Goal: Find specific page/section: Find specific page/section

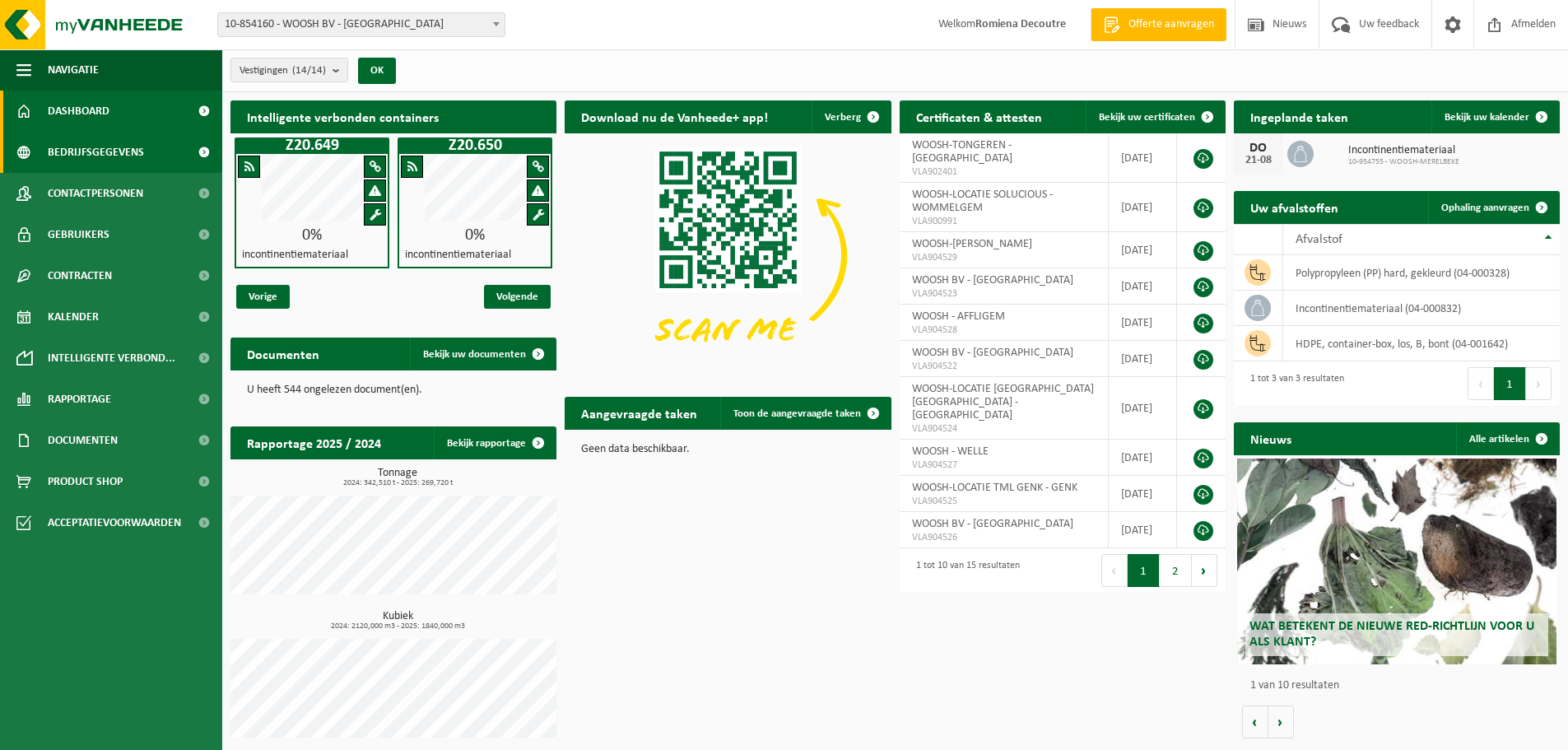
click at [92, 153] on span "Bedrijfsgegevens" at bounding box center [95, 152] width 96 height 41
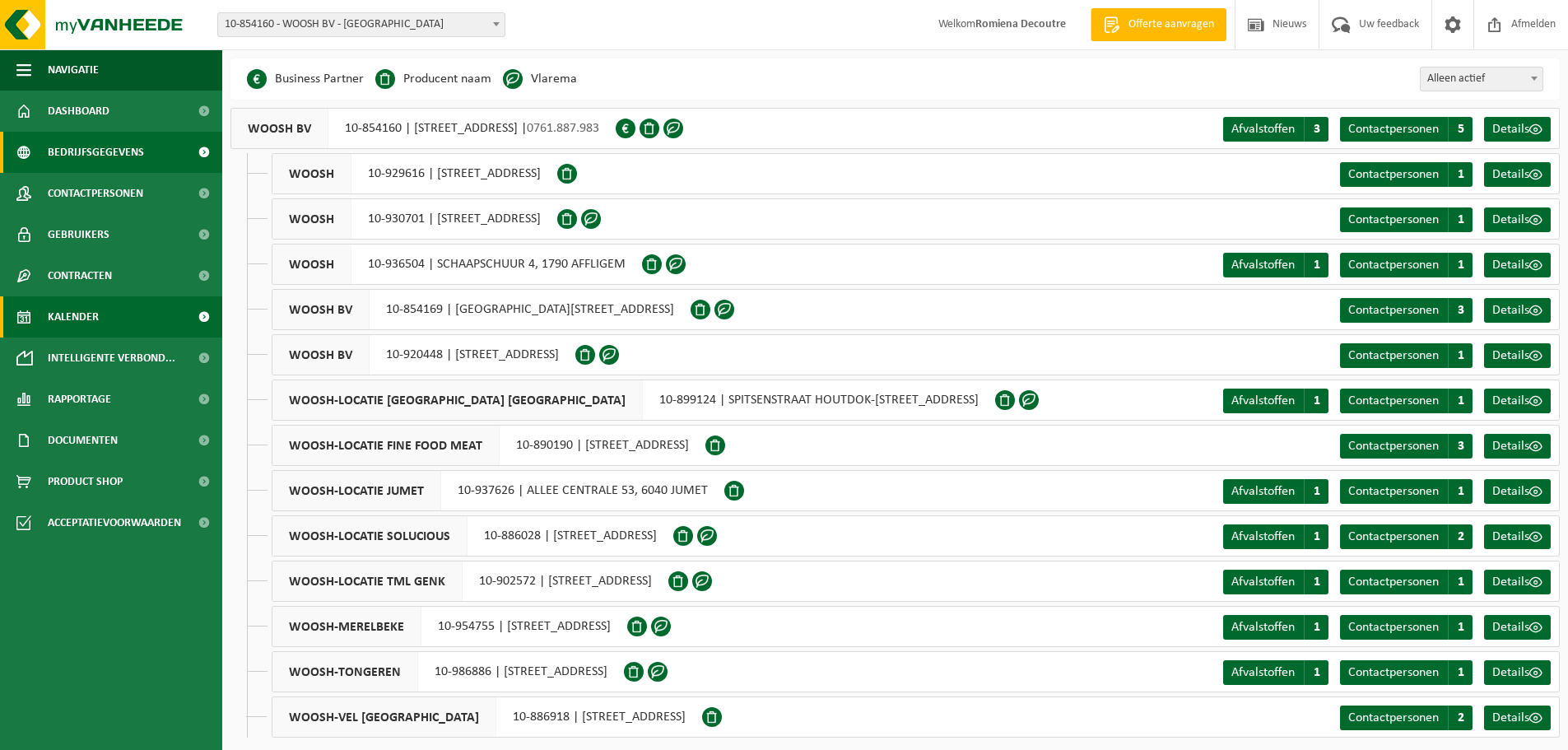
click at [63, 307] on span "Kalender" at bounding box center [73, 317] width 51 height 41
